Goal: Transaction & Acquisition: Purchase product/service

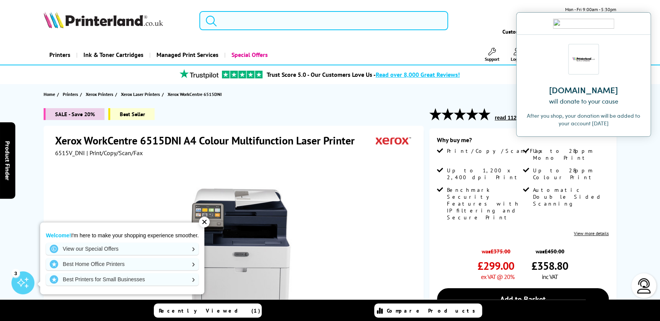
click at [233, 20] on input "search" at bounding box center [323, 20] width 249 height 19
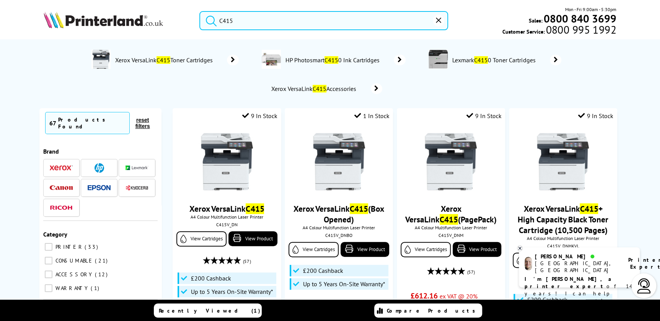
type input "C415"
click at [345, 87] on span "Xerox VersaLink C415 Accessories" at bounding box center [314, 89] width 89 height 8
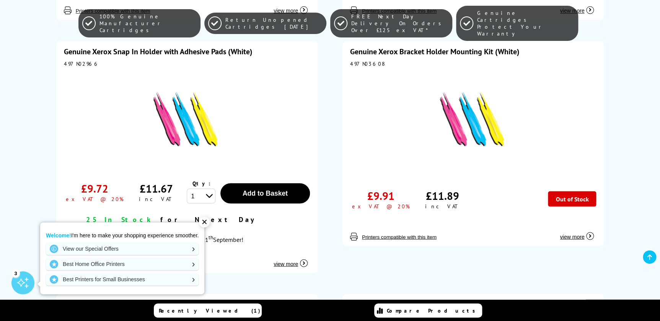
scroll to position [591, 0]
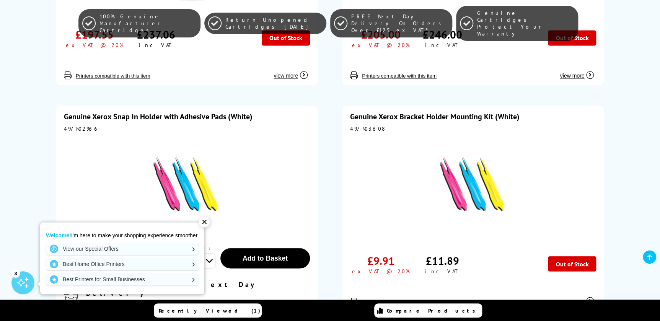
click at [204, 221] on div "✕" at bounding box center [204, 222] width 11 height 11
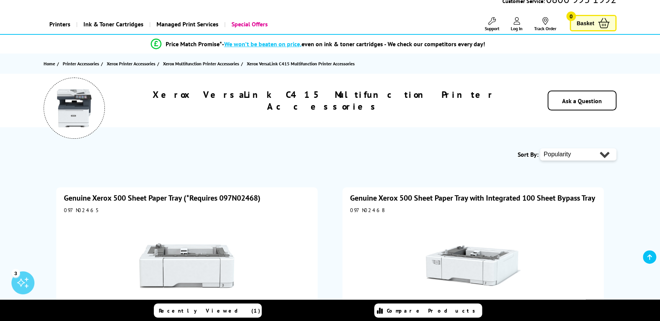
scroll to position [0, 0]
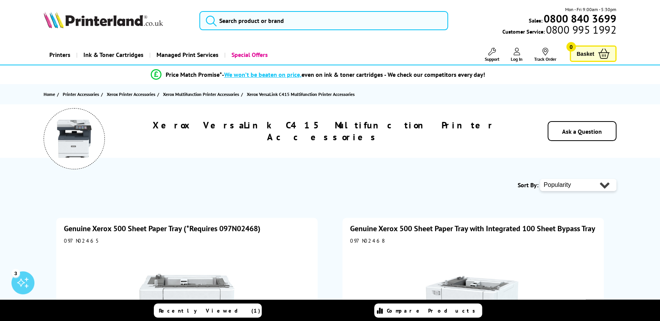
click at [117, 54] on span "Ink & Toner Cartridges" at bounding box center [113, 54] width 60 height 19
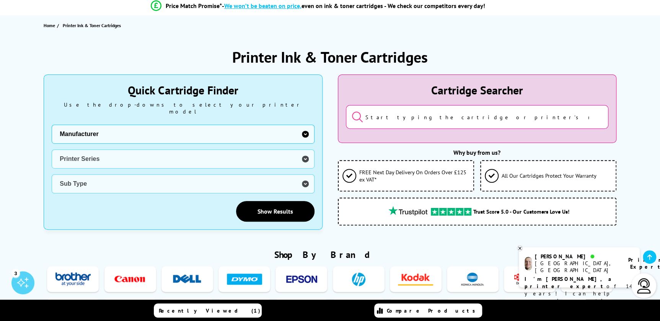
scroll to position [69, 0]
drag, startPoint x: 88, startPoint y: 126, endPoint x: 110, endPoint y: 136, distance: 25.2
click at [88, 126] on select "Manufacturer Brother Canon Cubify Dell Dymo Epson HP Kodak Konica Minolta Kyoce…" at bounding box center [183, 133] width 262 height 19
select select "13815"
click at [52, 124] on select "Manufacturer Brother Canon Cubify Dell Dymo Epson HP Kodak Konica Minolta Kyoce…" at bounding box center [183, 133] width 262 height 19
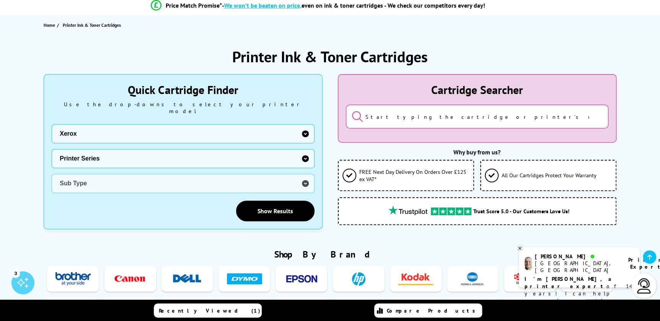
click at [89, 141] on div "Manufacturer Brother Canon Cubify Dell Dymo Epson HP Kodak Konica Minolta Kyoce…" at bounding box center [183, 158] width 262 height 69
drag, startPoint x: 95, startPoint y: 154, endPoint x: 107, endPoint y: 161, distance: 13.5
click at [95, 154] on select "Printer Series B Series C Series Colorqube Series Colour Series DocuPrint Serie…" at bounding box center [183, 158] width 262 height 19
select select "38179"
click at [52, 149] on select "Printer Series B Series C Series Colorqube Series Colour Series DocuPrint Serie…" at bounding box center [183, 158] width 262 height 19
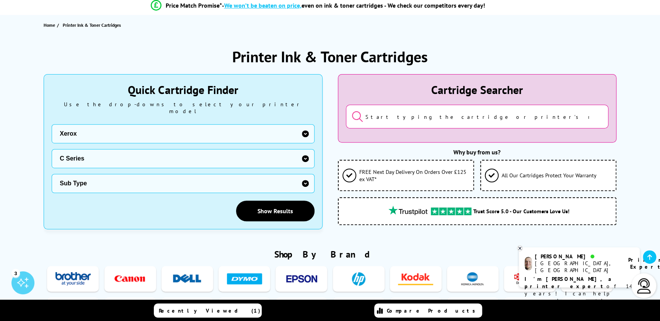
drag, startPoint x: 101, startPoint y: 176, endPoint x: 108, endPoint y: 180, distance: 8.1
click at [101, 176] on select "Sub Type Xerox C230 Xerox C235 Xerox C310 Xerox C315 Xerox C320 Xerox C325 Xero…" at bounding box center [183, 183] width 262 height 19
click at [99, 175] on select "Sub Type Xerox C230 Xerox C235 Xerox C310 Xerox C315 Xerox C320 Xerox C325 Xero…" at bounding box center [183, 183] width 262 height 19
click at [100, 175] on select "Sub Type Xerox C230 Xerox C235 Xerox C310 Xerox C315 Xerox C320 Xerox C325 Xero…" at bounding box center [183, 183] width 262 height 19
click at [394, 109] on input "search" at bounding box center [477, 117] width 262 height 24
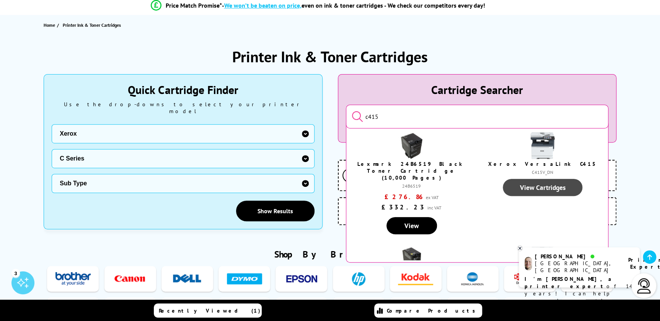
type input "c415"
click at [533, 187] on link "View Cartridges" at bounding box center [542, 187] width 80 height 17
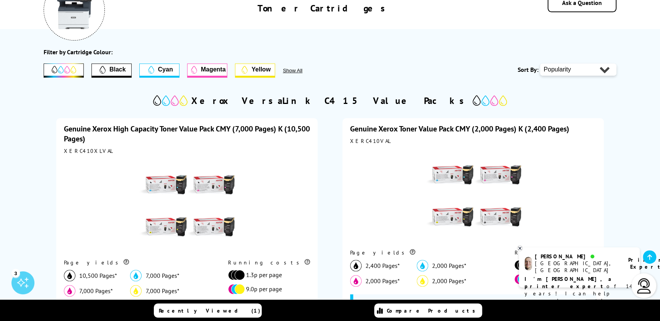
scroll to position [139, 0]
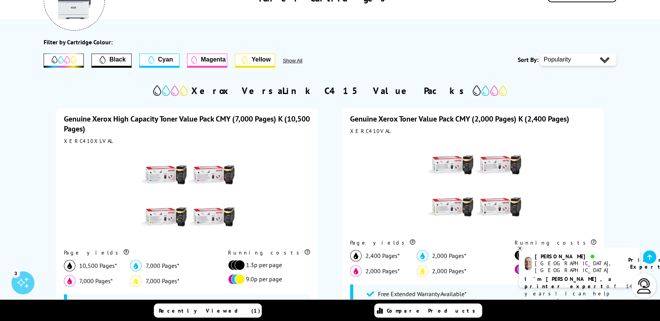
click at [164, 62] on span "Cyan" at bounding box center [165, 59] width 15 height 7
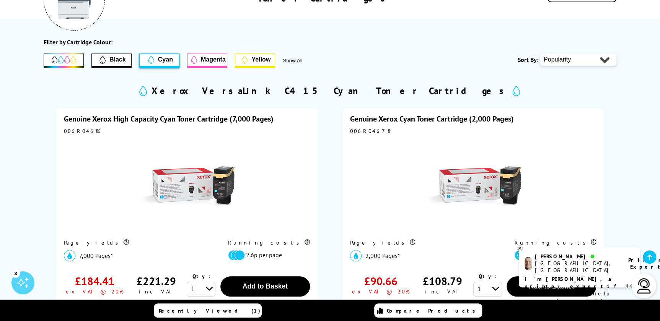
click at [251, 64] on span "Yellow" at bounding box center [254, 60] width 39 height 12
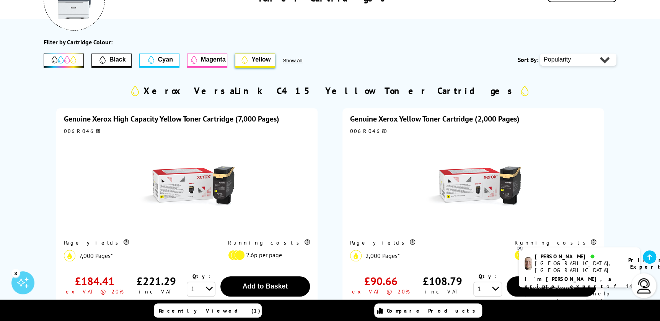
click at [166, 60] on span "Cyan" at bounding box center [165, 59] width 15 height 7
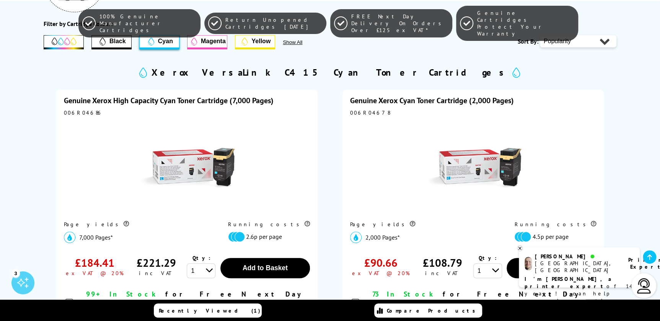
scroll to position [174, 0]
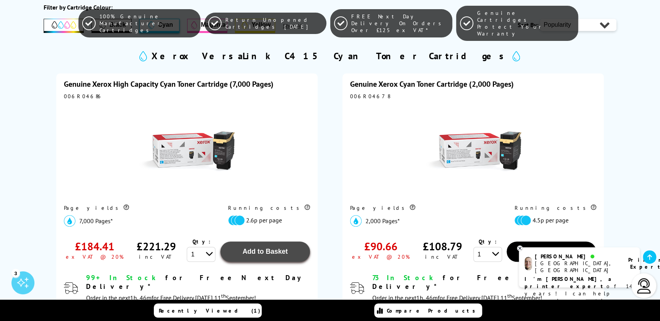
click at [253, 254] on span "Add to Basket" at bounding box center [264, 252] width 45 height 8
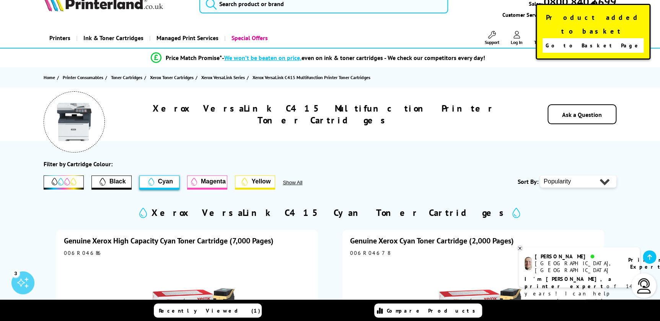
scroll to position [0, 0]
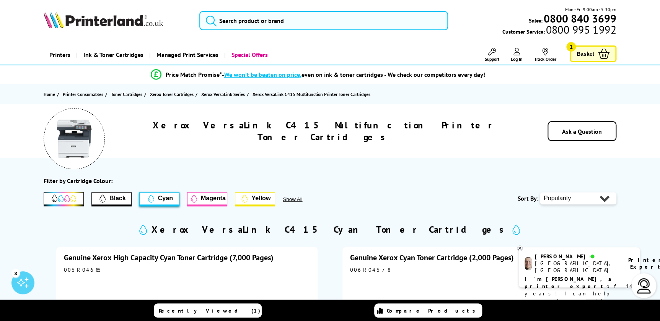
click at [262, 200] on span "Yellow" at bounding box center [260, 198] width 19 height 7
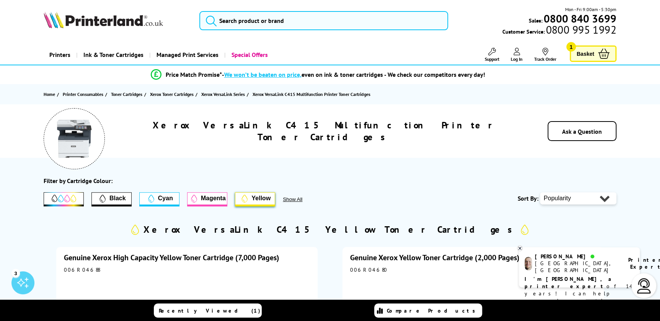
click at [212, 201] on span "Magenta" at bounding box center [213, 198] width 25 height 7
click at [205, 197] on span "Magenta" at bounding box center [213, 198] width 25 height 7
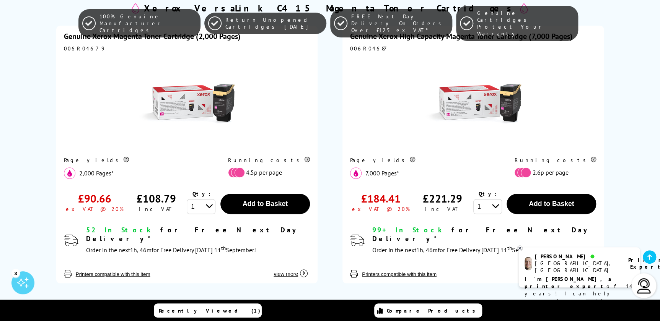
scroll to position [278, 0]
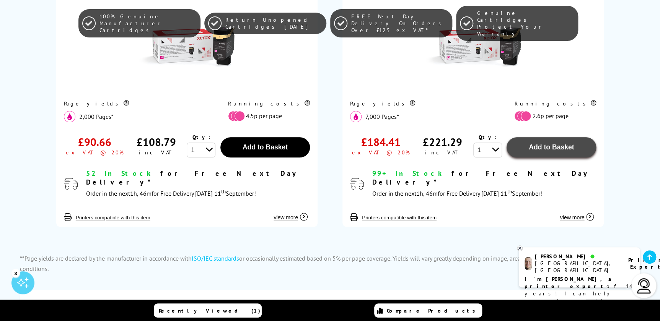
click at [532, 150] on span "Add to Basket" at bounding box center [550, 147] width 45 height 8
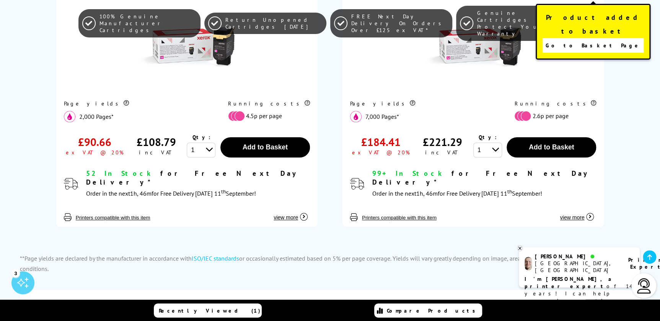
click at [595, 40] on span "Go to Basket Page" at bounding box center [592, 45] width 95 height 11
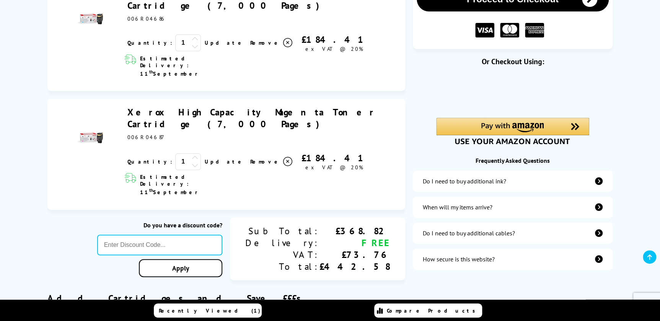
scroll to position [139, 0]
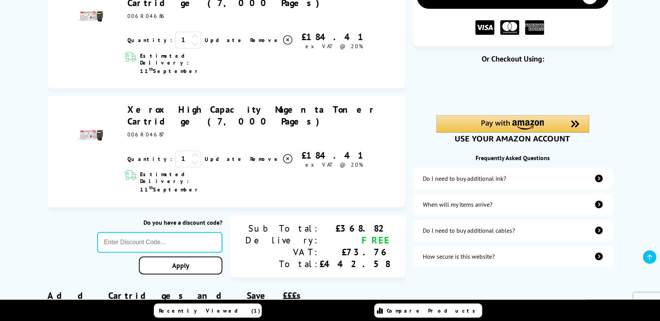
click at [471, 207] on div "When will my items arrive?" at bounding box center [457, 205] width 70 height 8
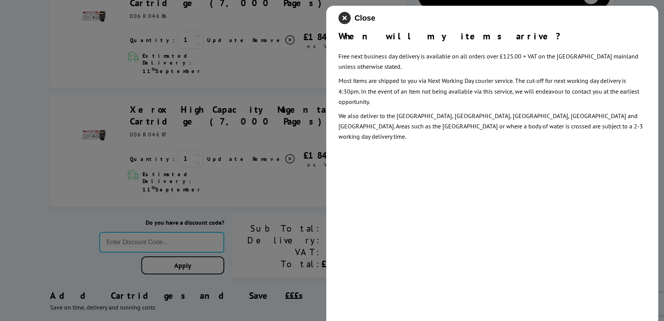
click at [344, 17] on icon "close modal" at bounding box center [345, 18] width 12 height 12
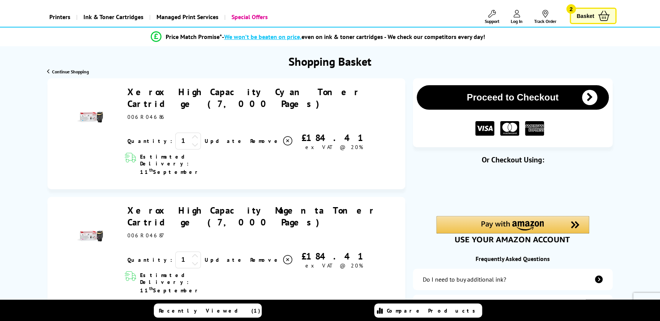
scroll to position [69, 0]
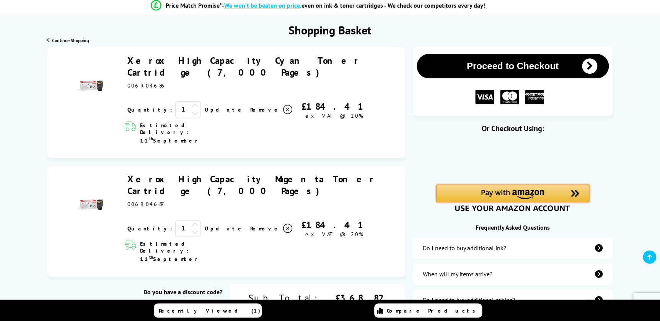
click at [510, 196] on img "Amazon Pay - Use your Amazon account" at bounding box center [512, 195] width 63 height 10
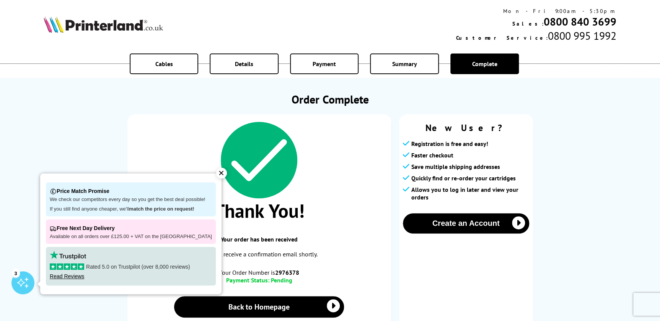
click at [333, 115] on div "Thank You! Your order has been received You will receive a confirmation email s…" at bounding box center [258, 225] width 263 height 223
